Goal: Information Seeking & Learning: Learn about a topic

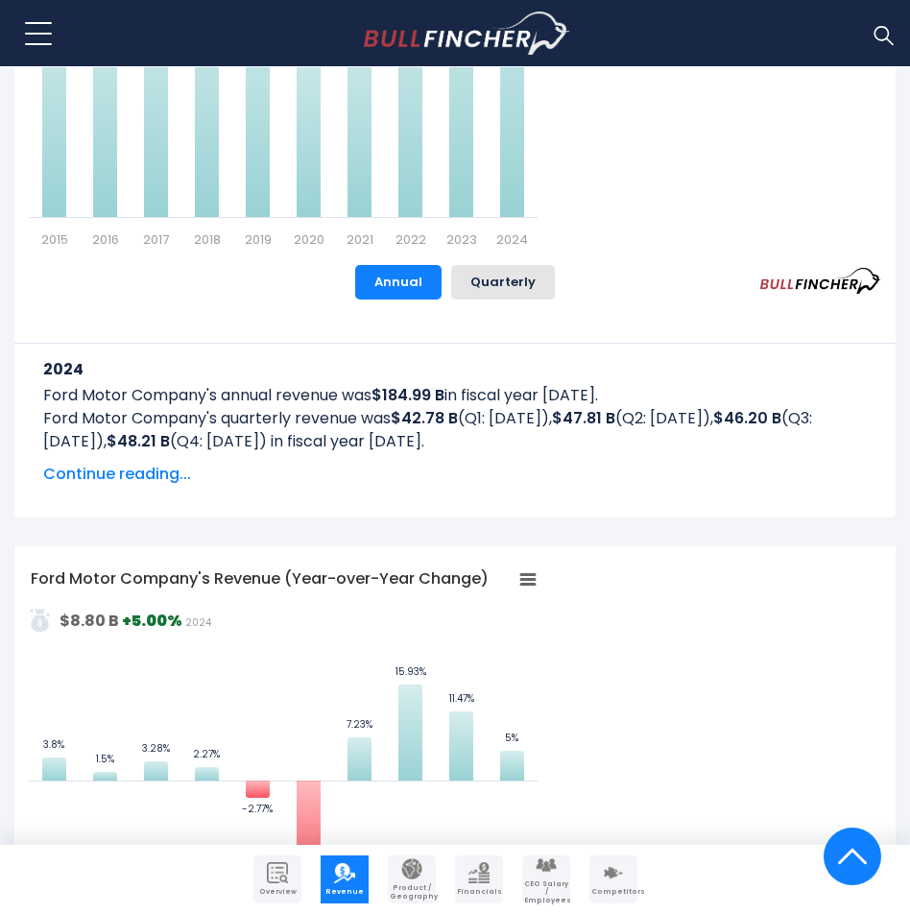
scroll to position [960, 0]
